Goal: Task Accomplishment & Management: Manage account settings

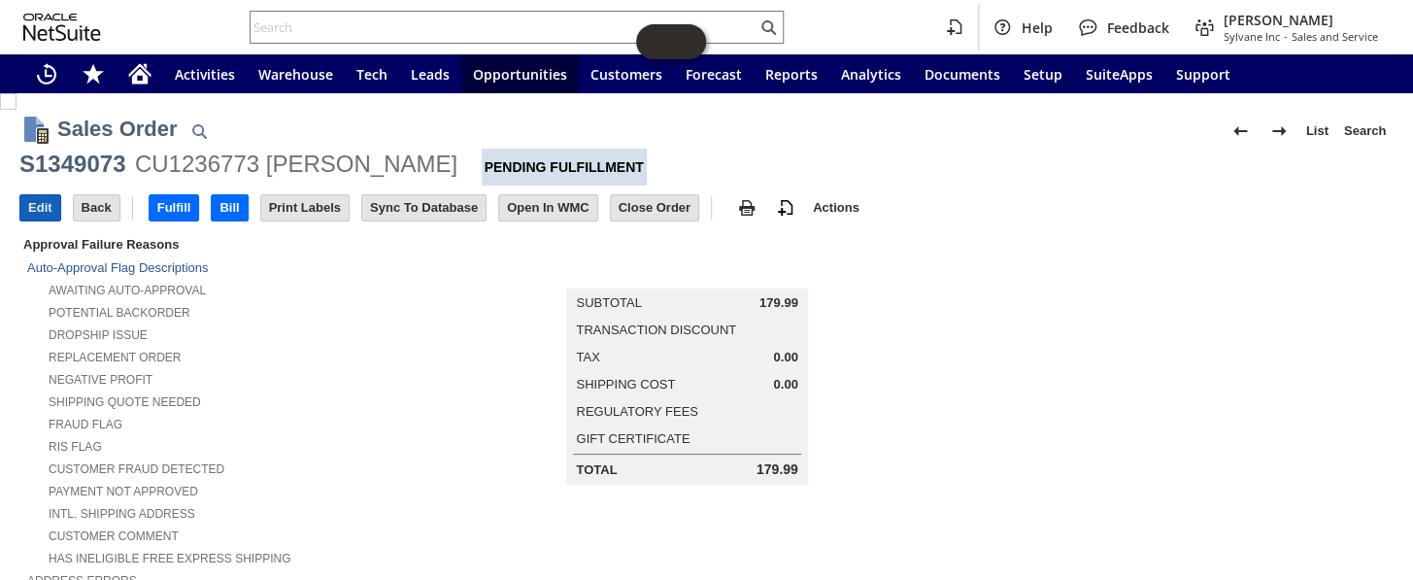
click at [44, 198] on input "Edit" at bounding box center [40, 207] width 40 height 25
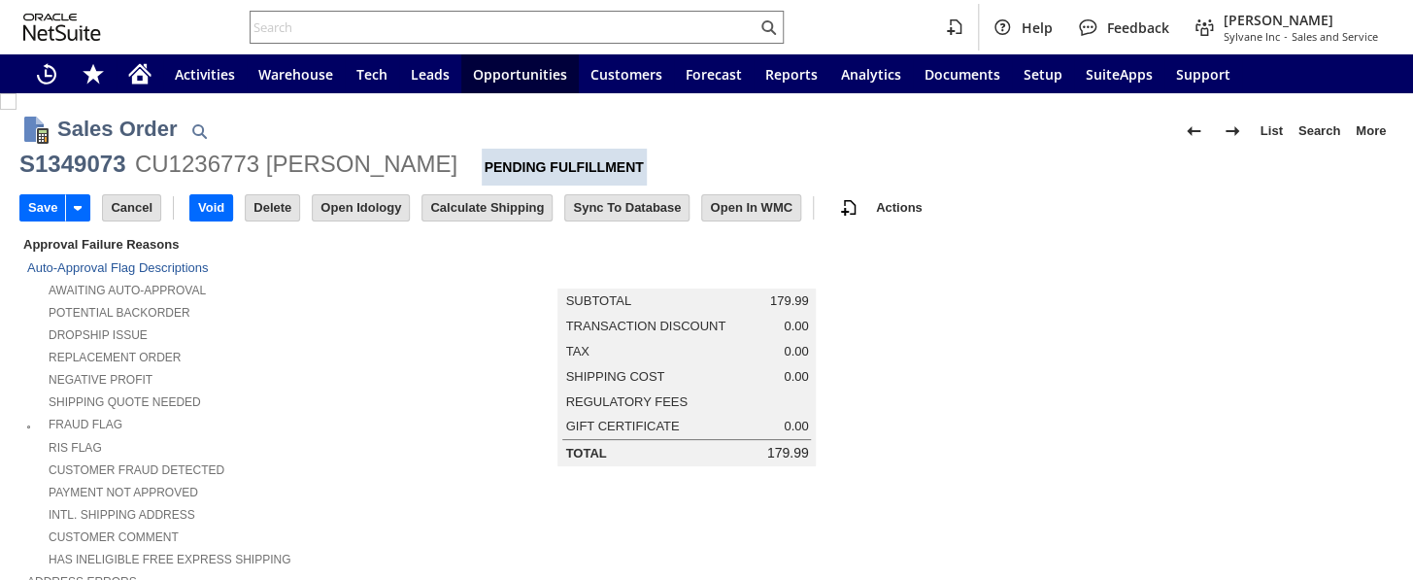
scroll to position [624, 0]
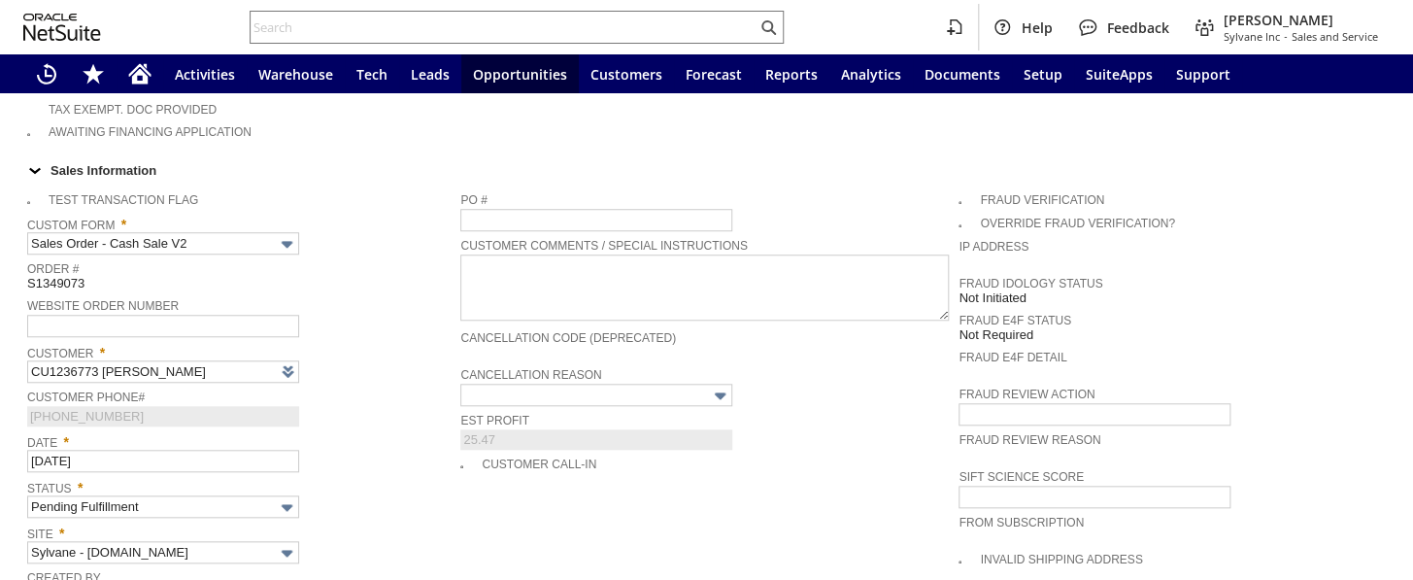
type input "Intelligent Recommendations ⁰"
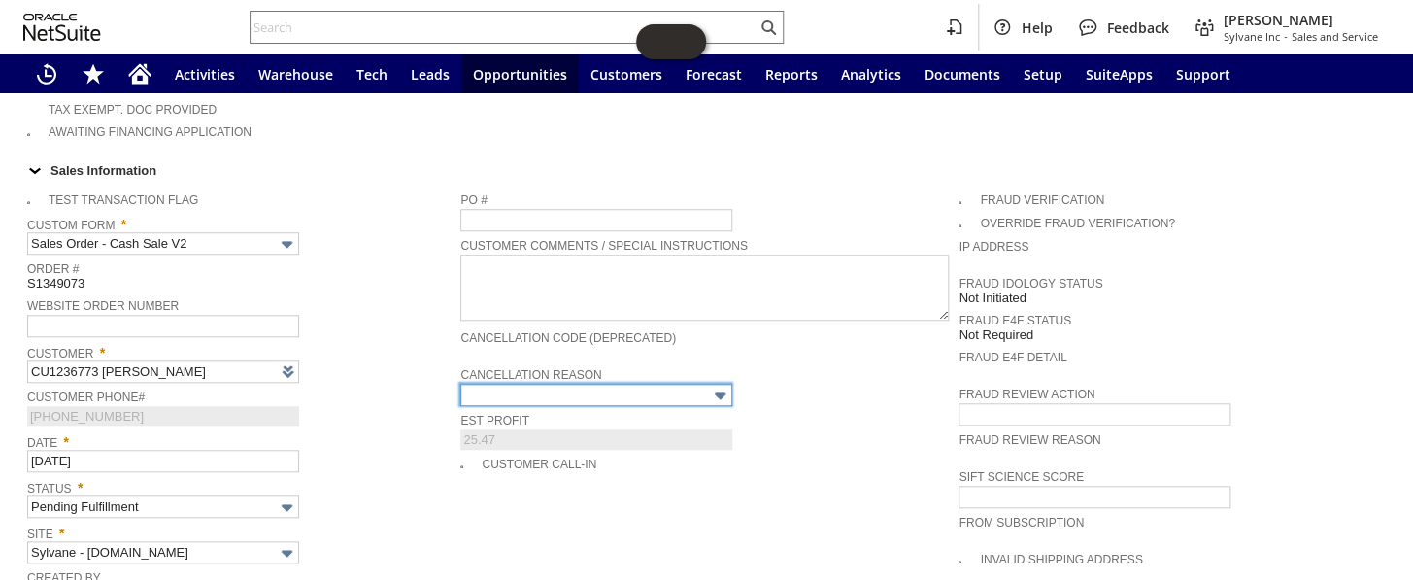
click at [638, 384] on input "text" at bounding box center [596, 395] width 272 height 22
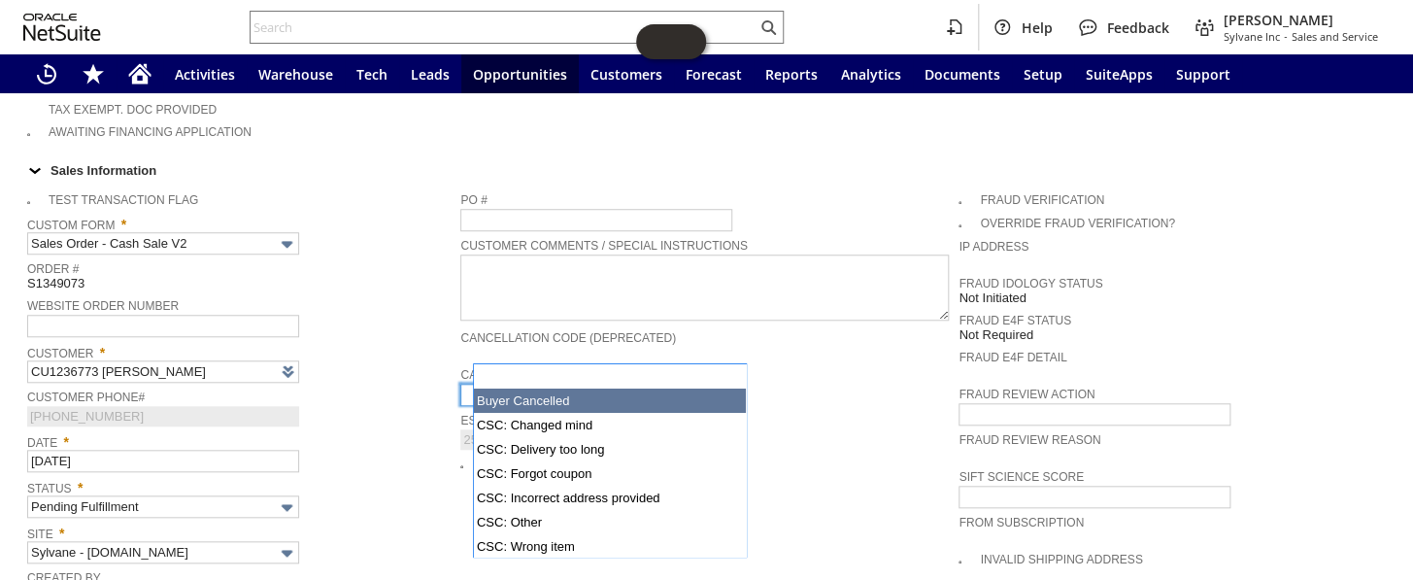
type input "Buyer Cancelled"
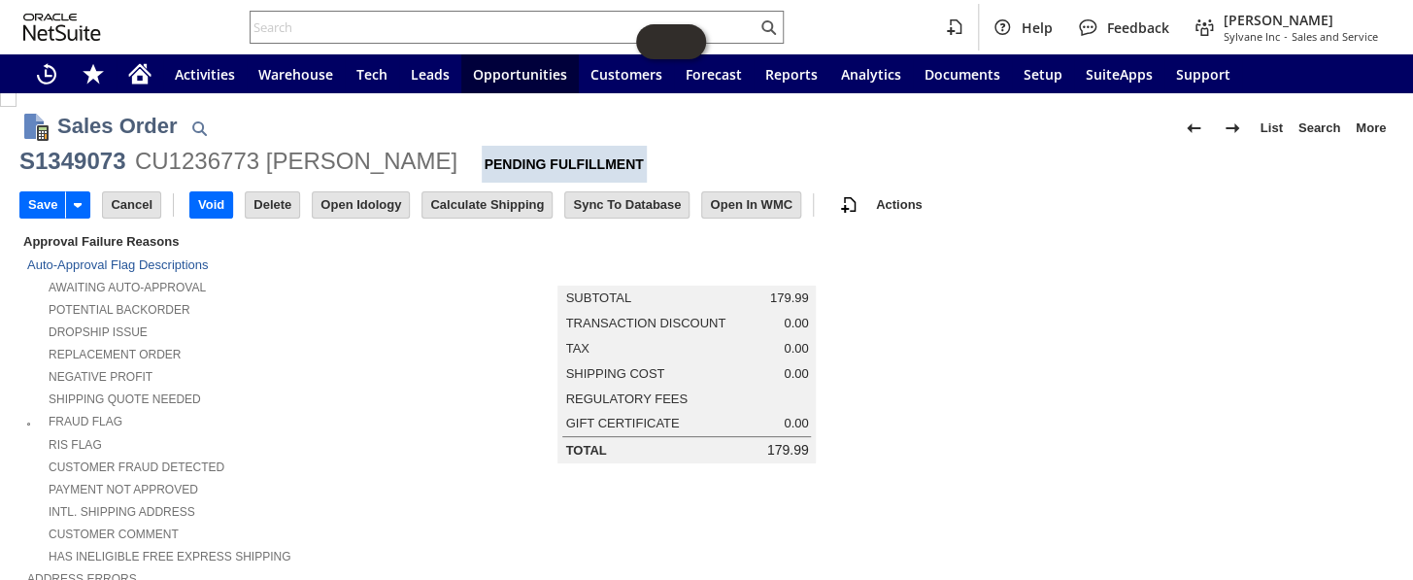
scroll to position [0, 0]
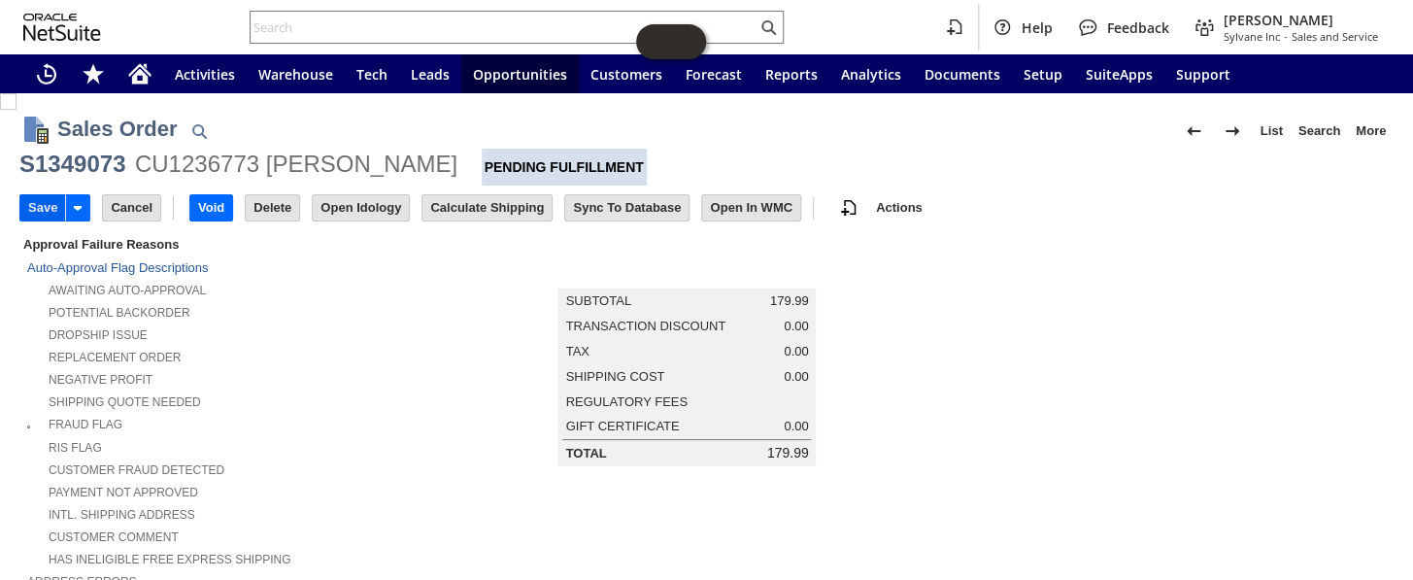
click at [57, 195] on input "Save" at bounding box center [42, 207] width 45 height 25
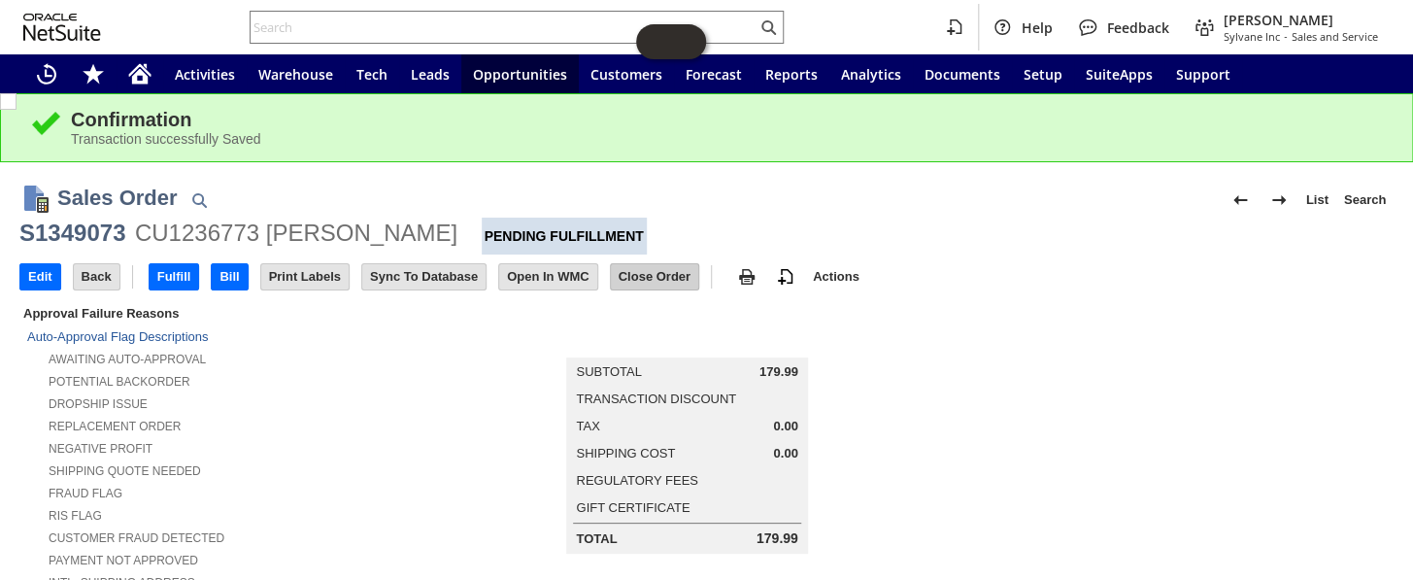
click at [660, 278] on input "Close Order" at bounding box center [654, 276] width 87 height 25
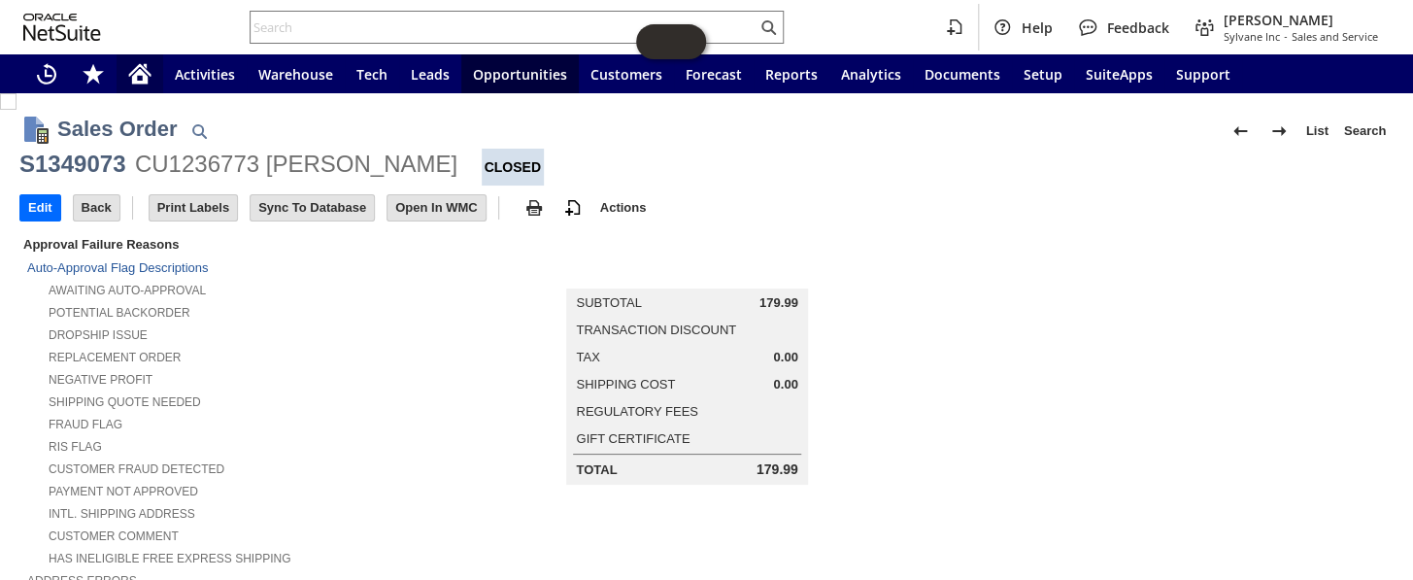
click at [140, 76] on icon "Home" at bounding box center [139, 73] width 23 height 23
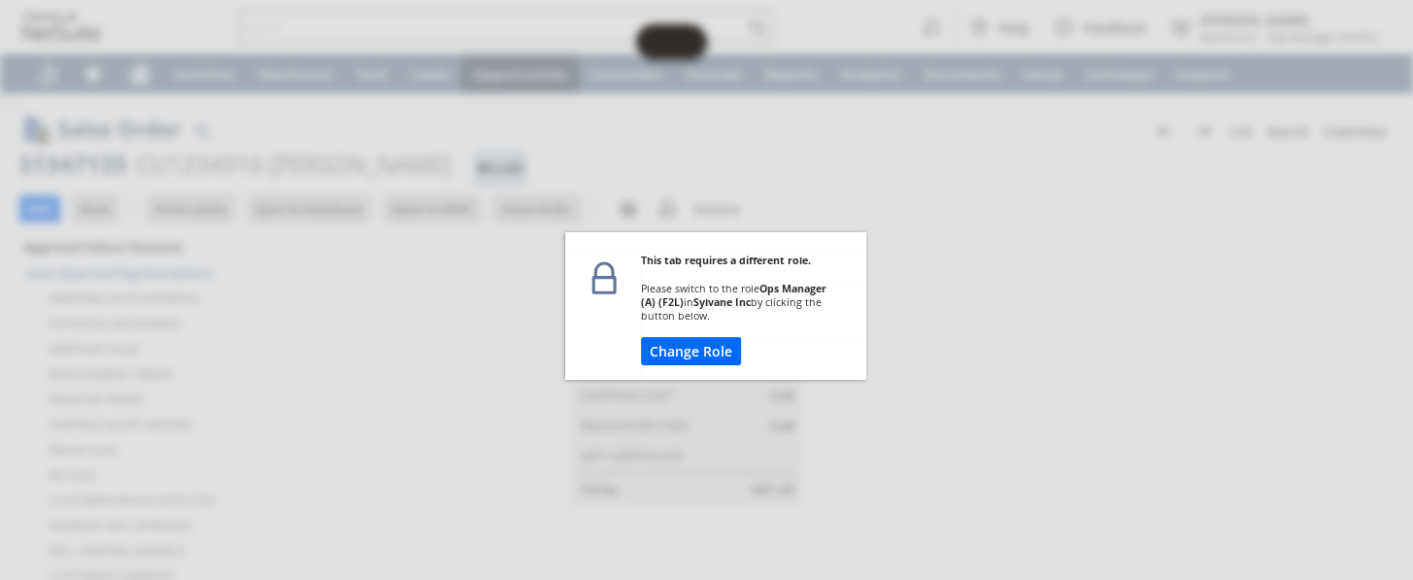
scroll to position [883, 0]
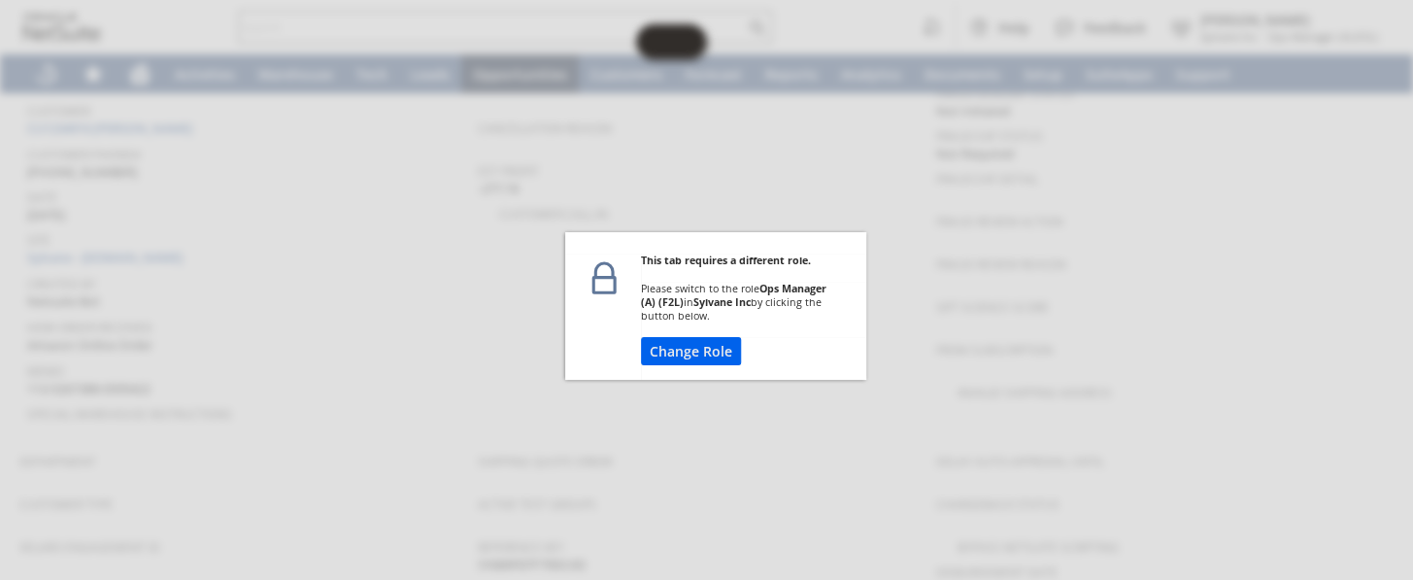
click at [672, 357] on button "Change Role" at bounding box center [691, 351] width 100 height 28
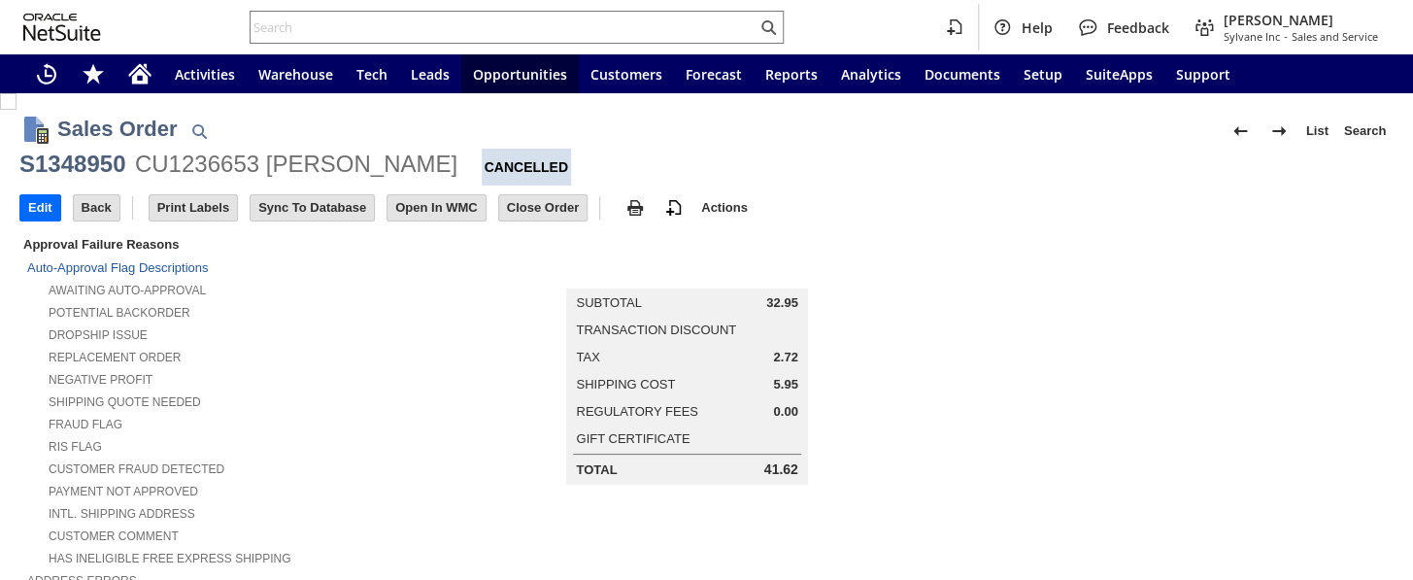
scroll to position [1150, 0]
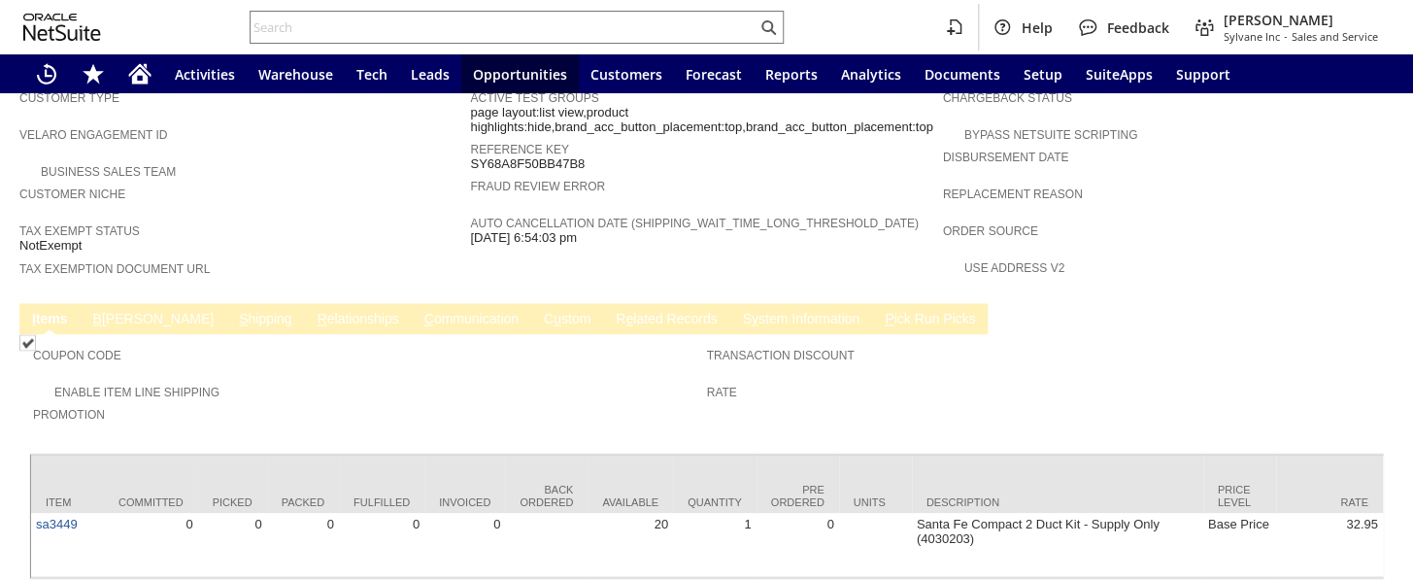
click at [119, 311] on link "B illing" at bounding box center [153, 320] width 130 height 18
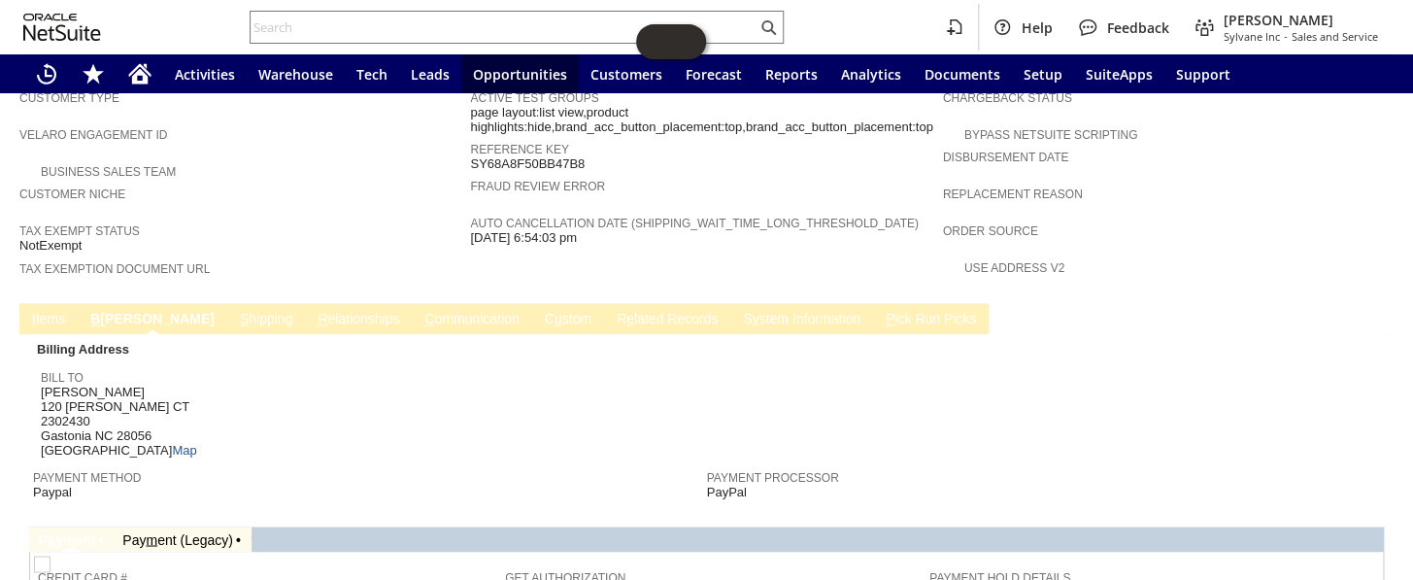
click at [412, 303] on td "C ommunication" at bounding box center [471, 318] width 119 height 31
click at [420, 311] on link "C ommunication" at bounding box center [472, 320] width 104 height 18
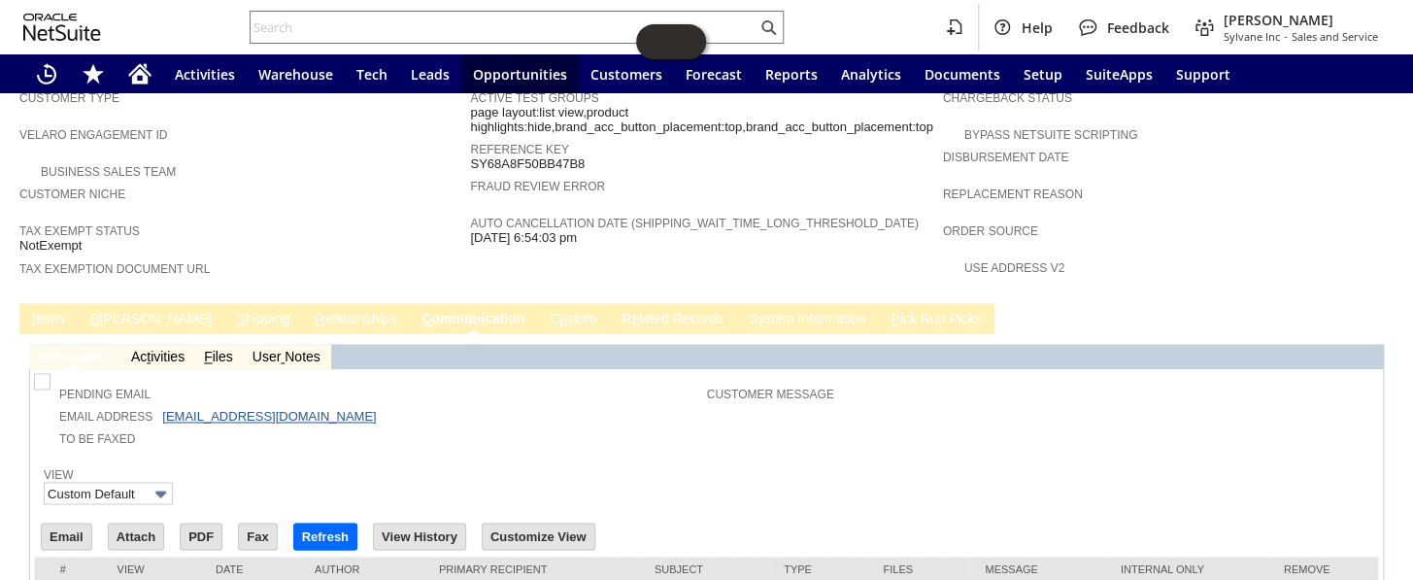
scroll to position [0, 0]
click at [398, 28] on input "text" at bounding box center [504, 27] width 506 height 23
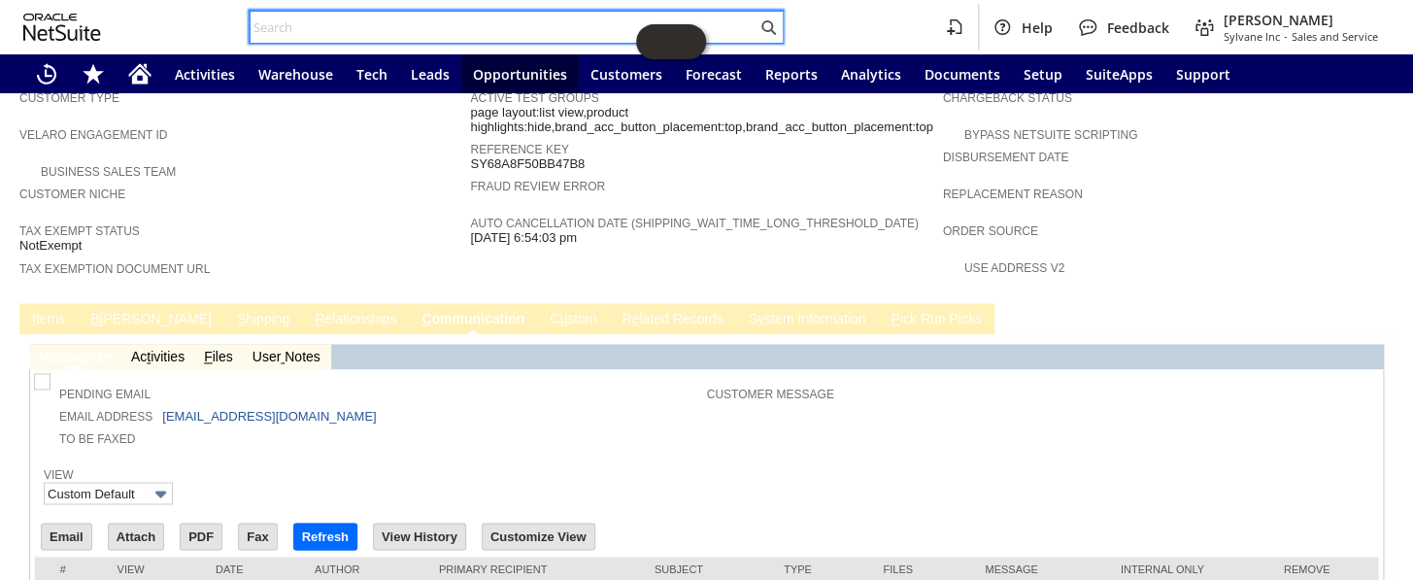
paste input "SY68A8F50BB47B8"
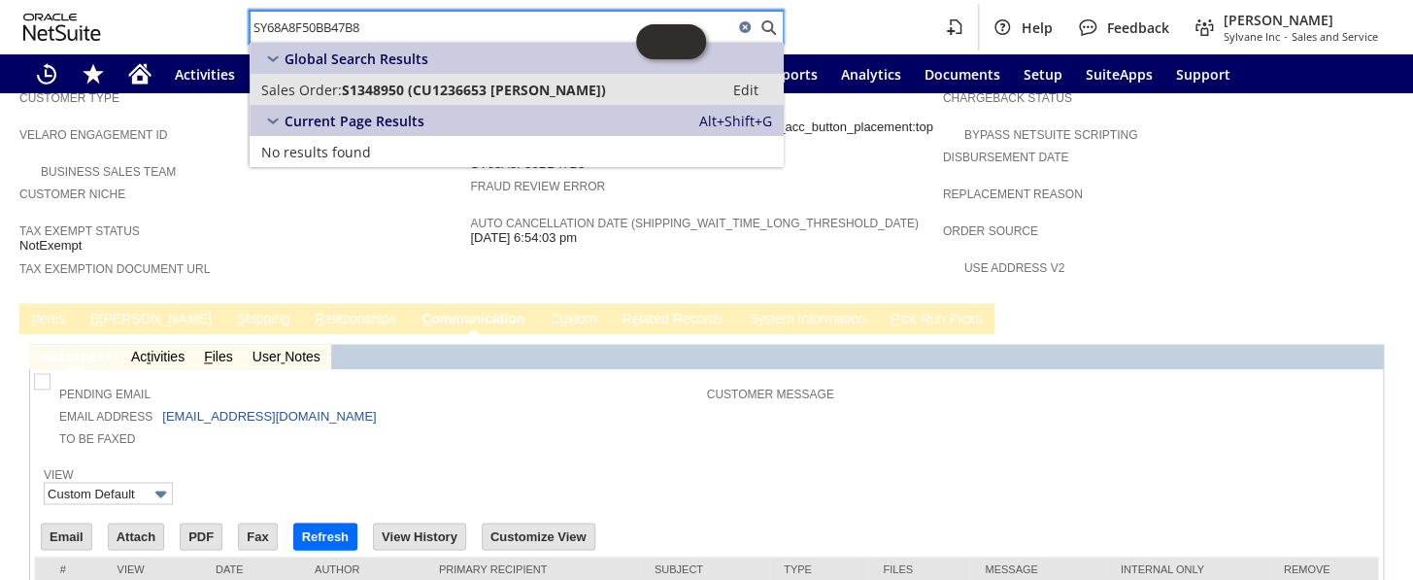
type input "SY68A8F50BB47B8"
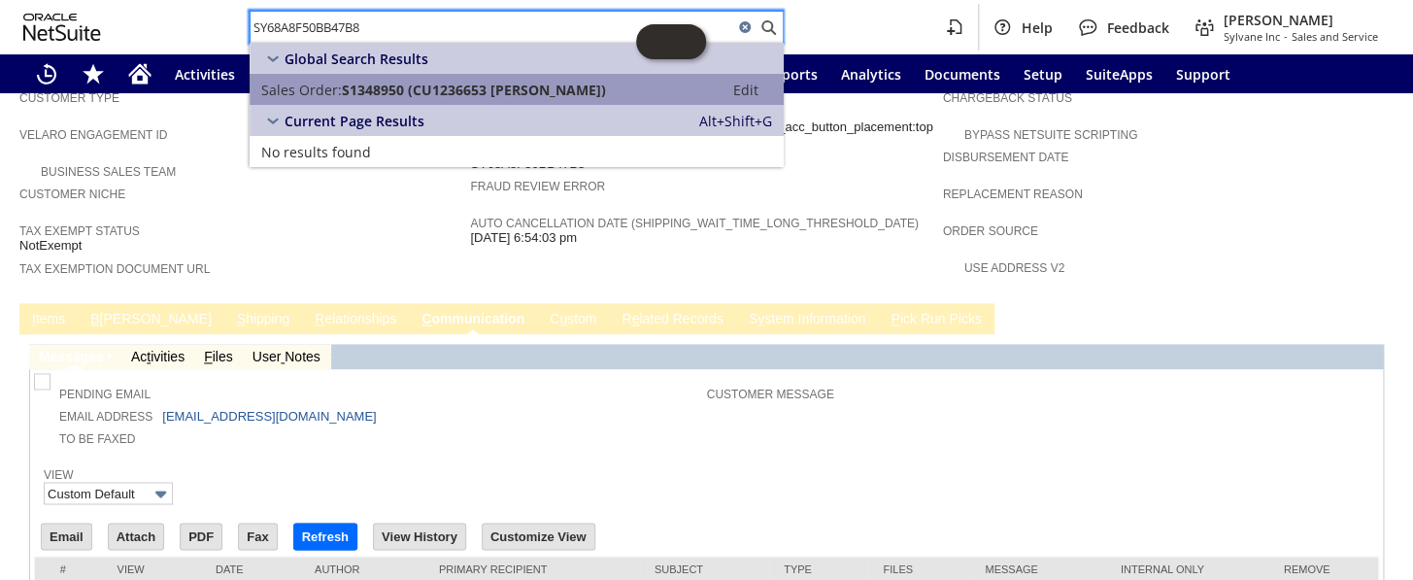
click at [472, 87] on span "S1348950 (CU1236653 Dian Hallas)" at bounding box center [474, 90] width 264 height 18
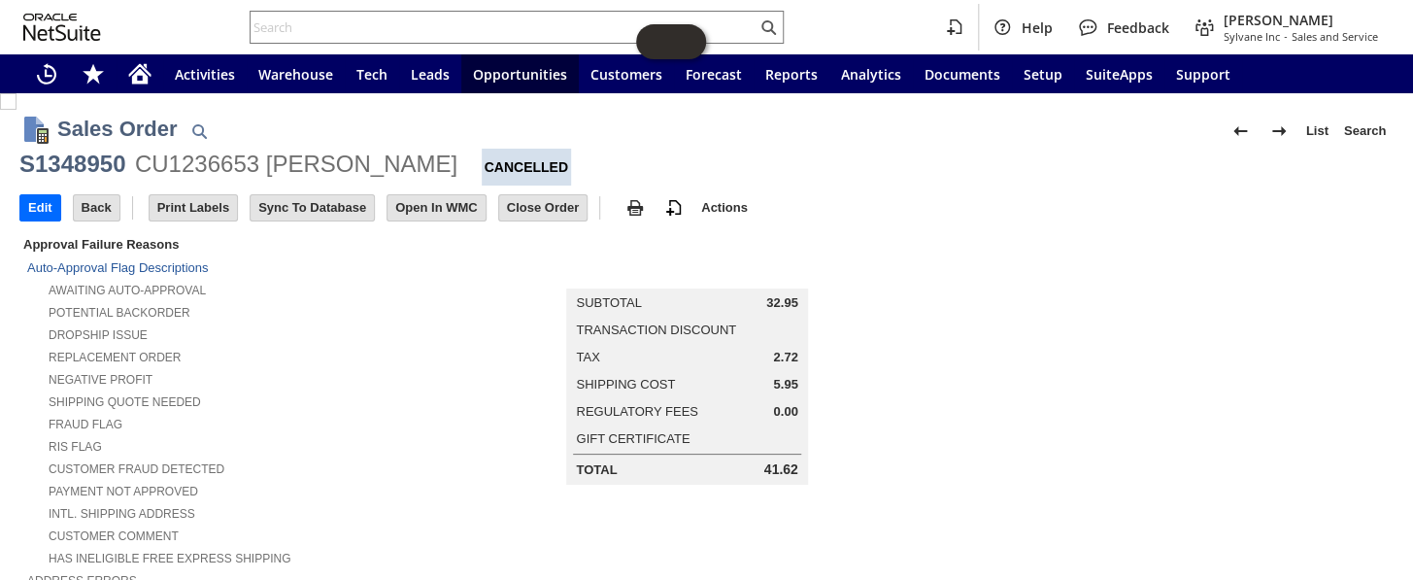
click at [350, 367] on div "Negative Profit" at bounding box center [248, 377] width 443 height 20
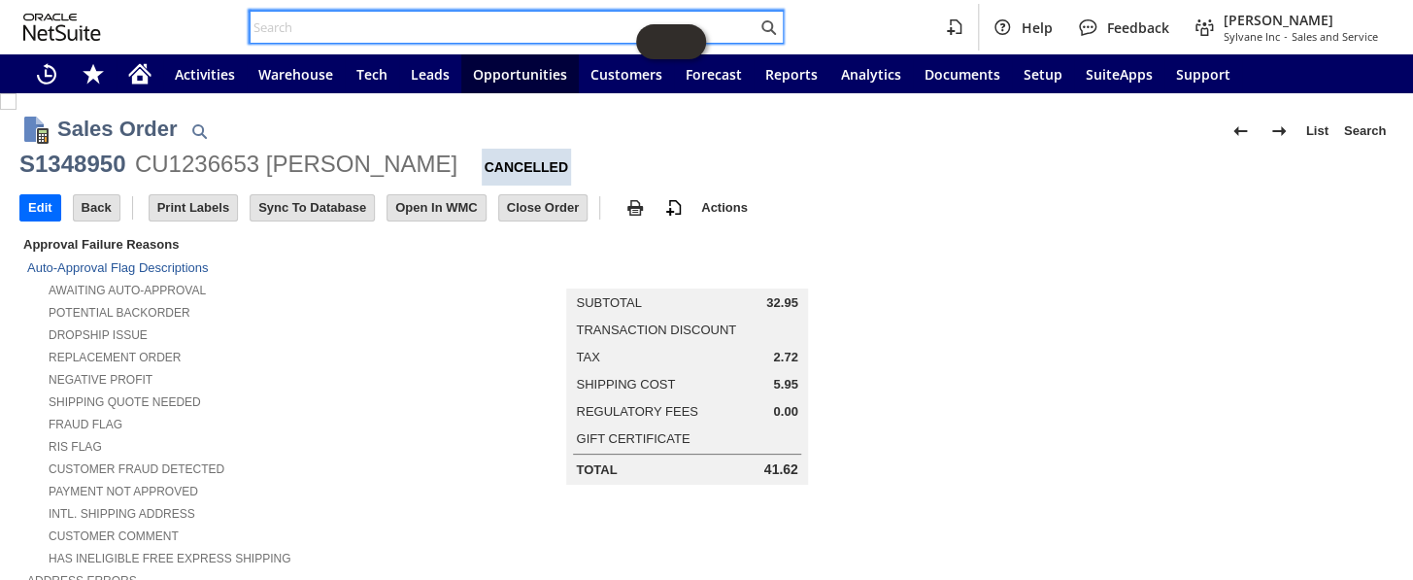
click at [409, 18] on input "text" at bounding box center [504, 27] width 506 height 23
paste input "S1345376"
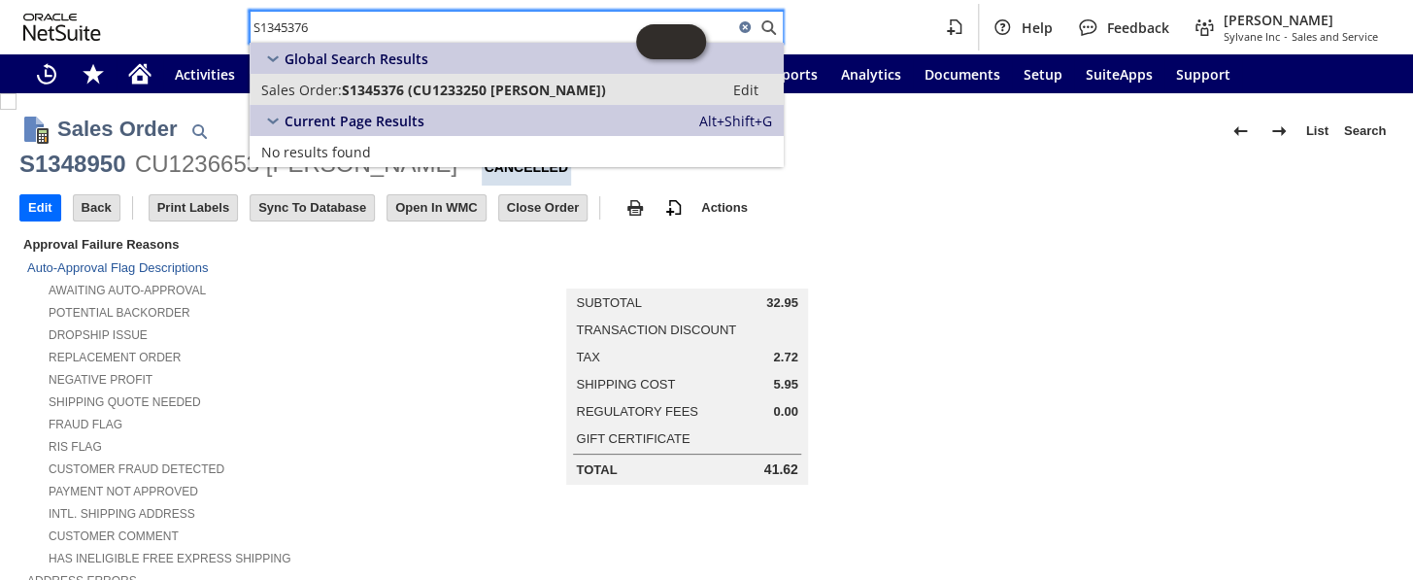
type input "S1345376"
click at [459, 81] on span "S1345376 (CU1233250 Peter Ymson)" at bounding box center [474, 90] width 264 height 18
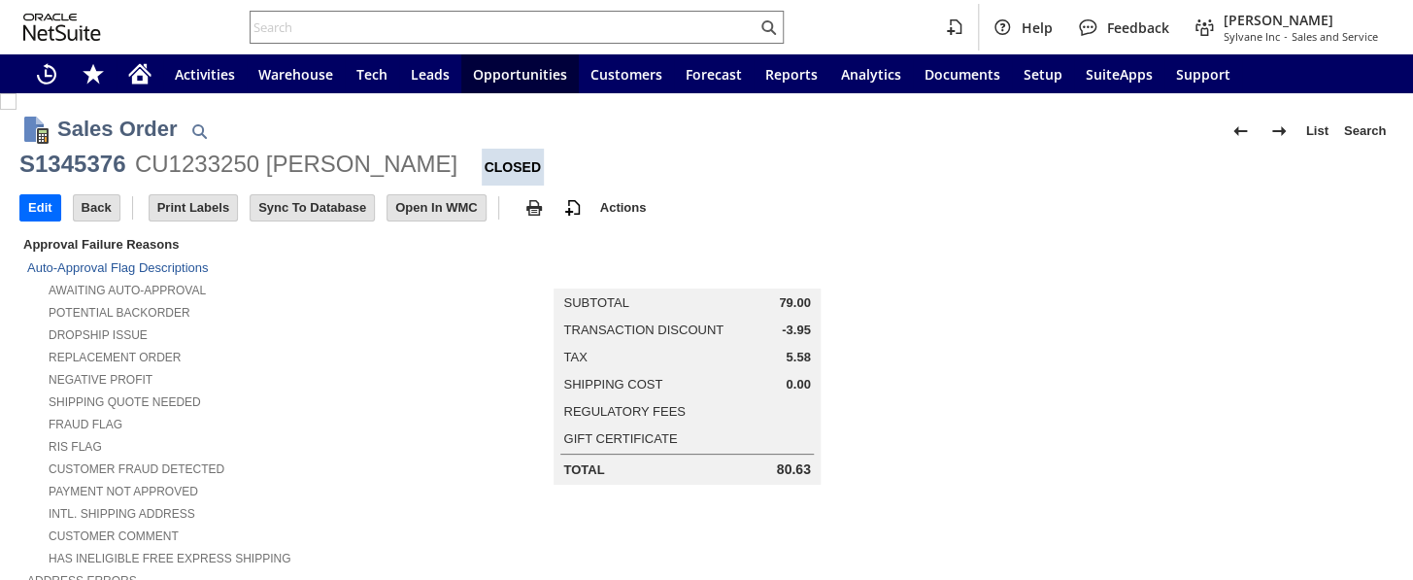
scroll to position [1150, 0]
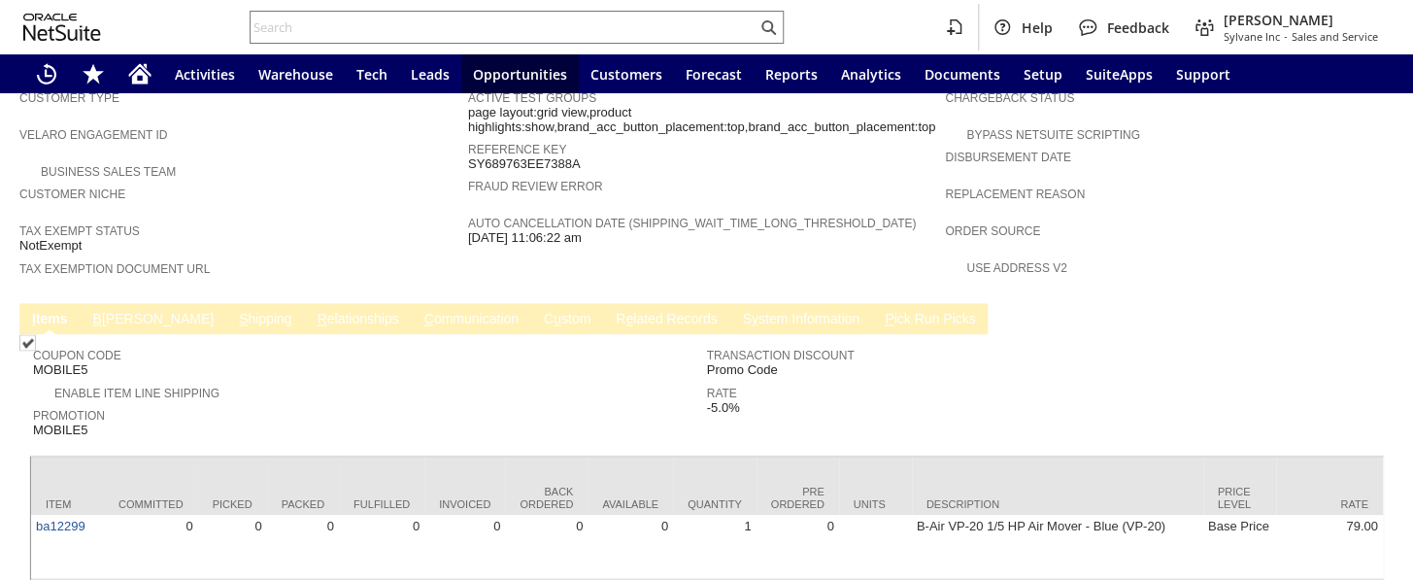
click at [420, 311] on link "C ommunication" at bounding box center [472, 320] width 104 height 18
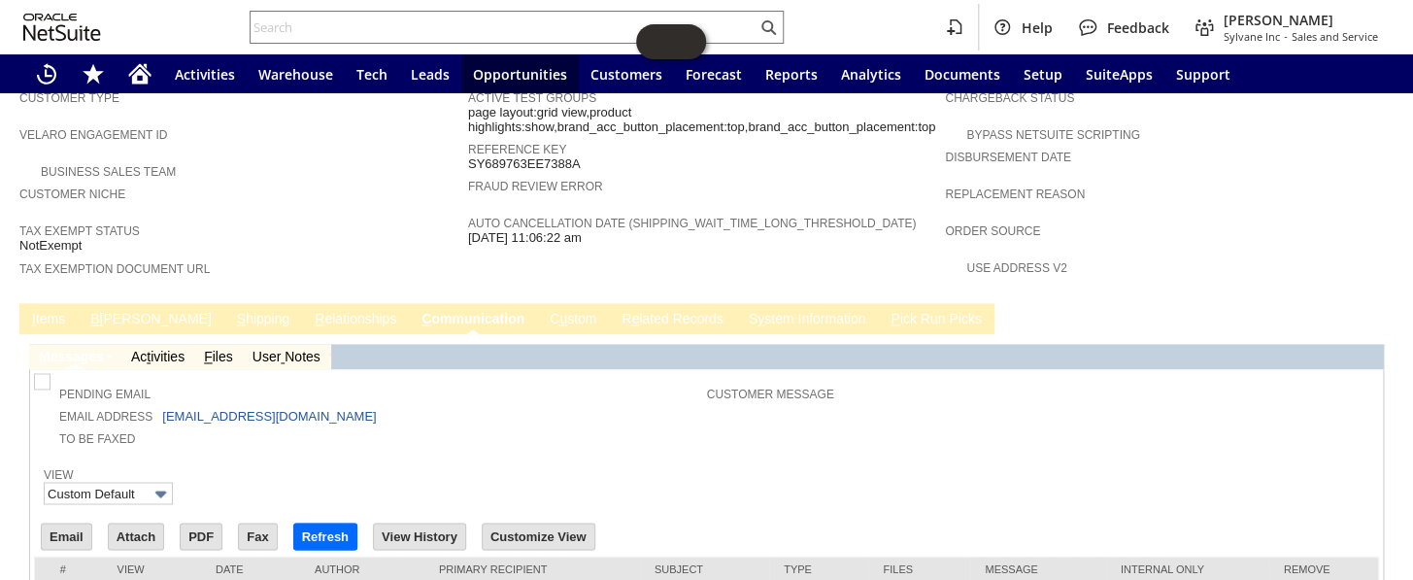
scroll to position [0, 0]
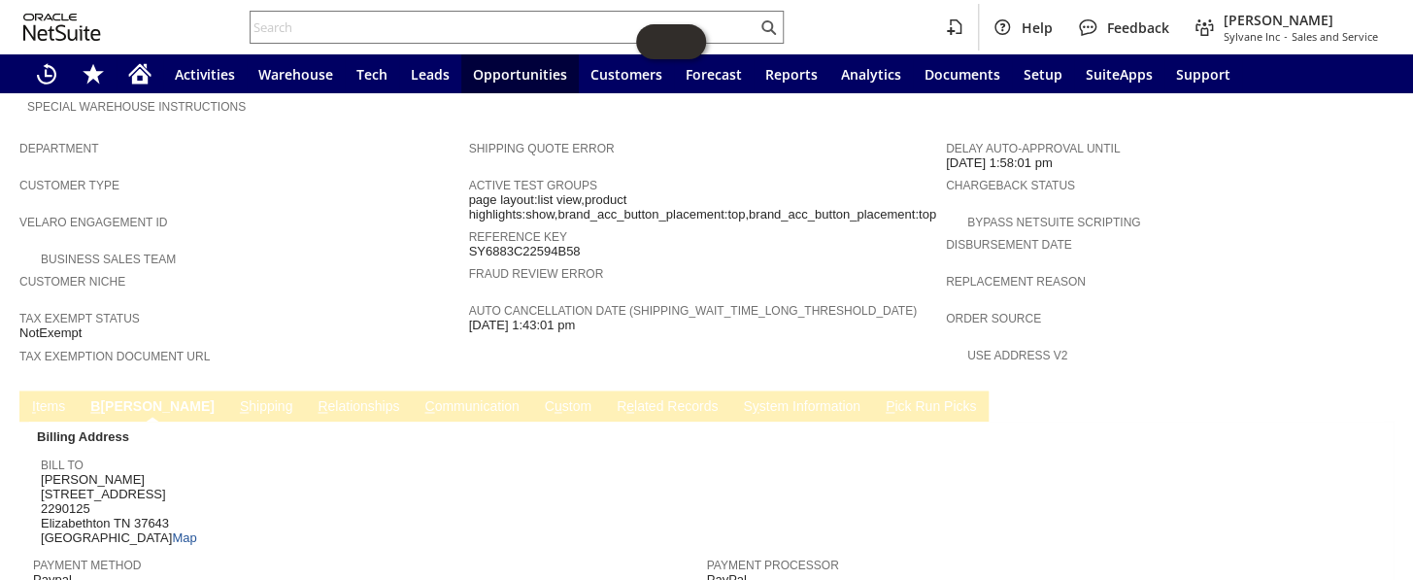
scroll to position [1062, 0]
click at [235, 399] on link "S hipping" at bounding box center [266, 408] width 63 height 18
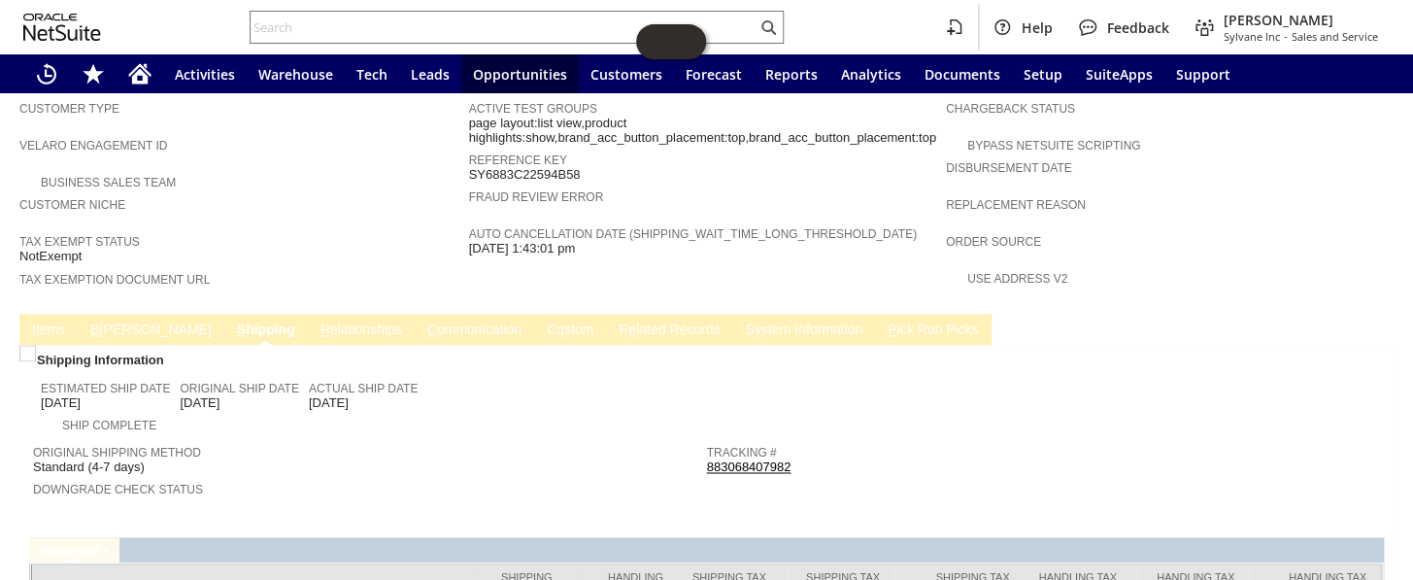
scroll to position [1211, 0]
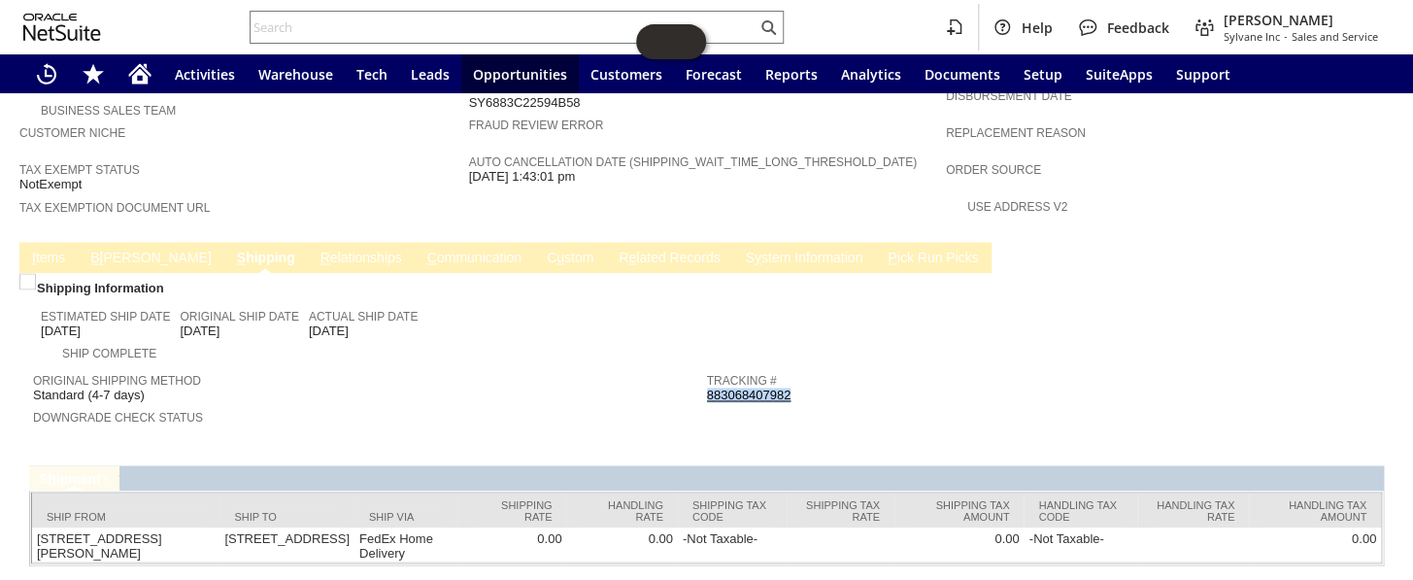
drag, startPoint x: 804, startPoint y: 328, endPoint x: 702, endPoint y: 326, distance: 102.0
click at [707, 368] on div "Tracking # 883068407982" at bounding box center [1039, 385] width 664 height 35
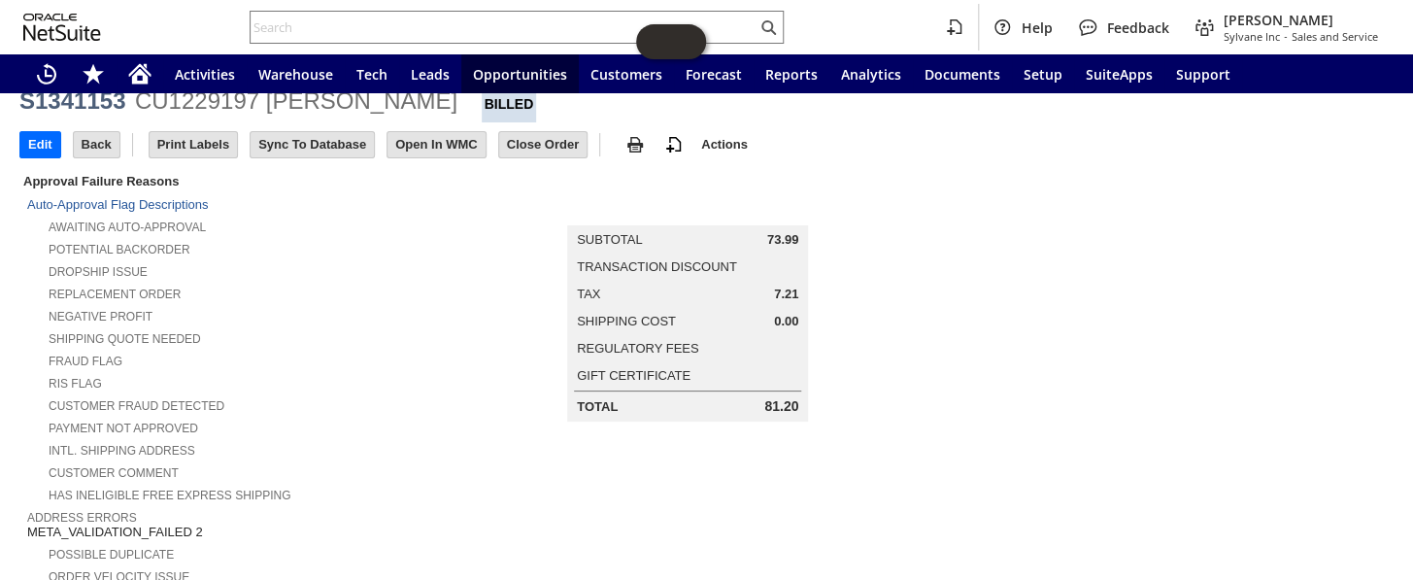
scroll to position [0, 0]
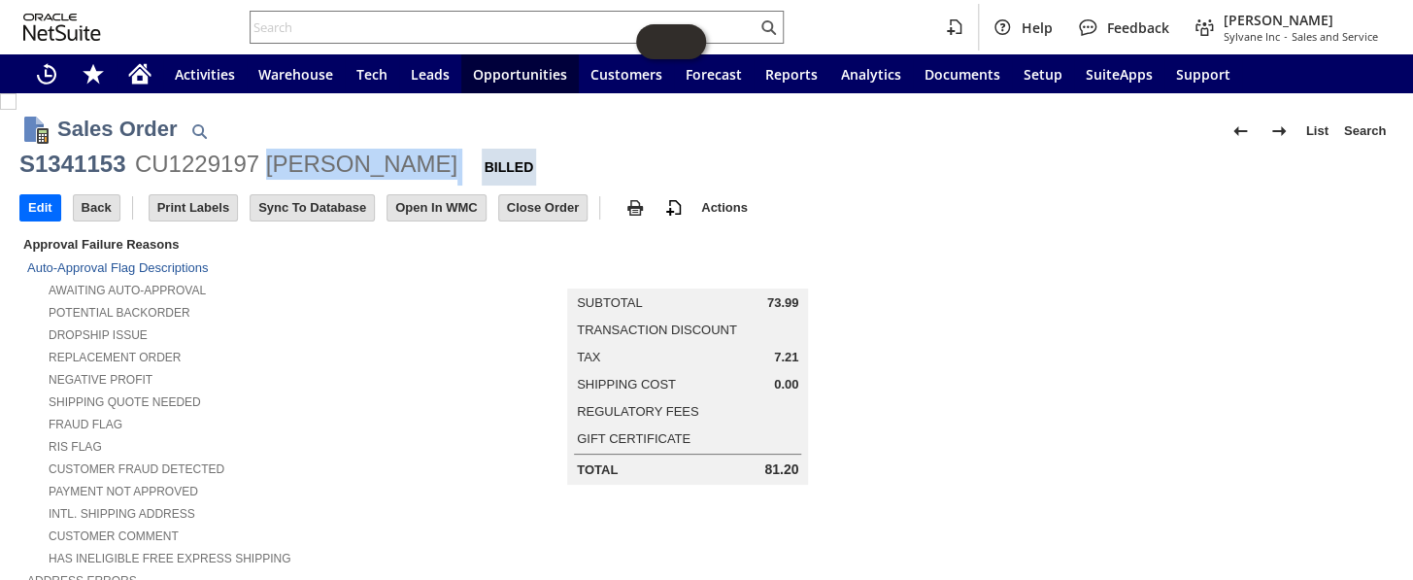
drag, startPoint x: 268, startPoint y: 171, endPoint x: 436, endPoint y: 158, distance: 168.5
click at [436, 158] on div "S1341153 CU1229197 [PERSON_NAME]" at bounding box center [706, 167] width 1375 height 37
copy div "[PERSON_NAME]"
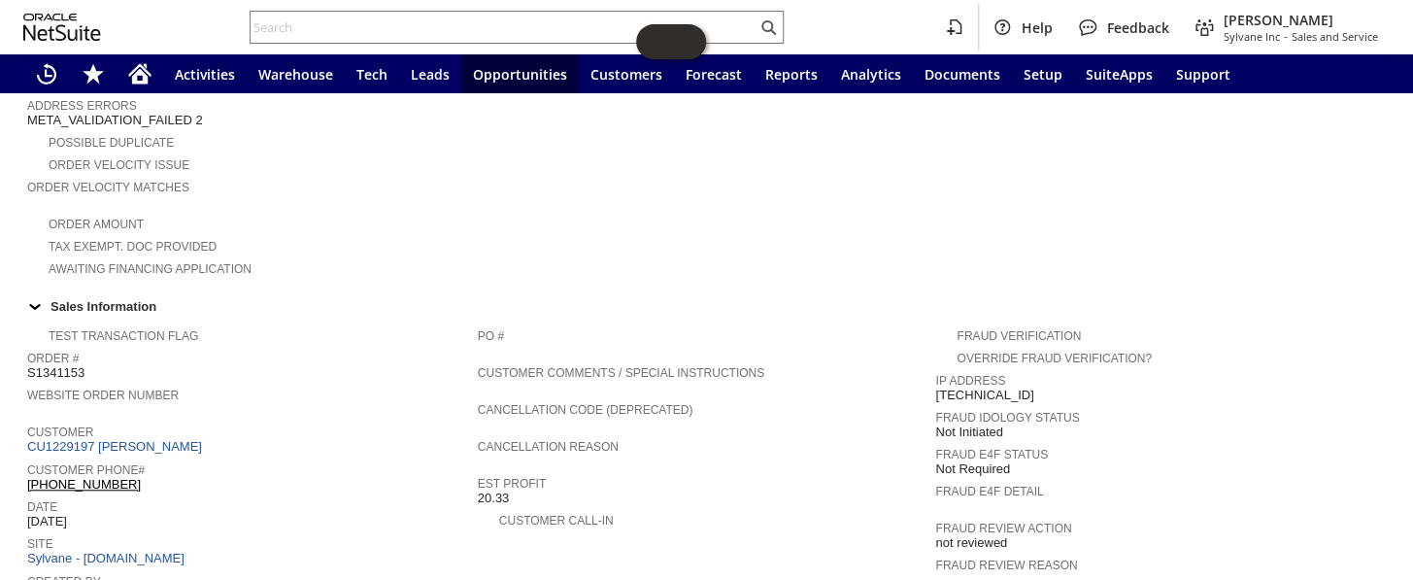
scroll to position [618, 0]
